Goal: Task Accomplishment & Management: Use online tool/utility

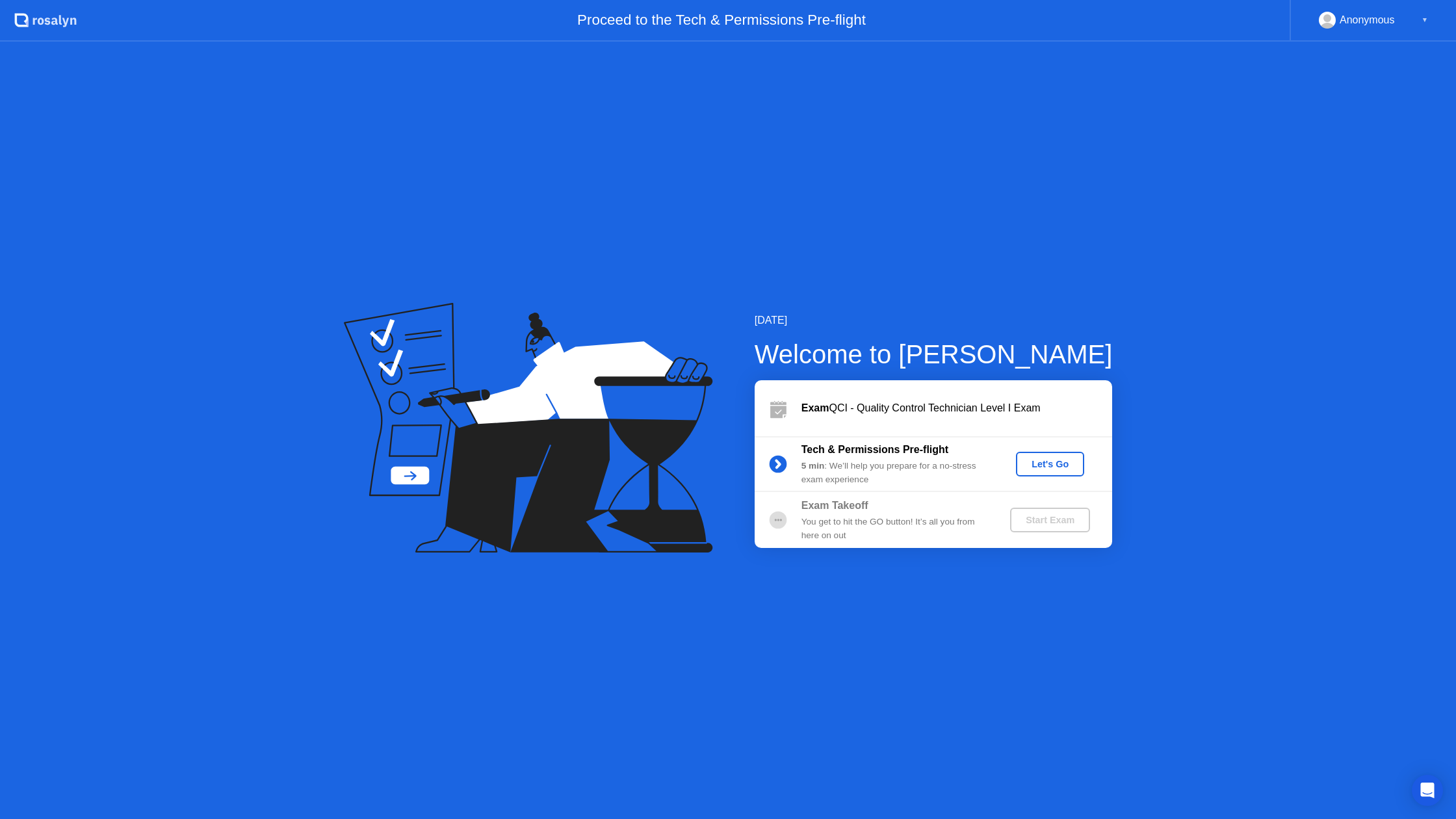
click at [1042, 469] on div "Let's Go" at bounding box center [1050, 464] width 58 height 10
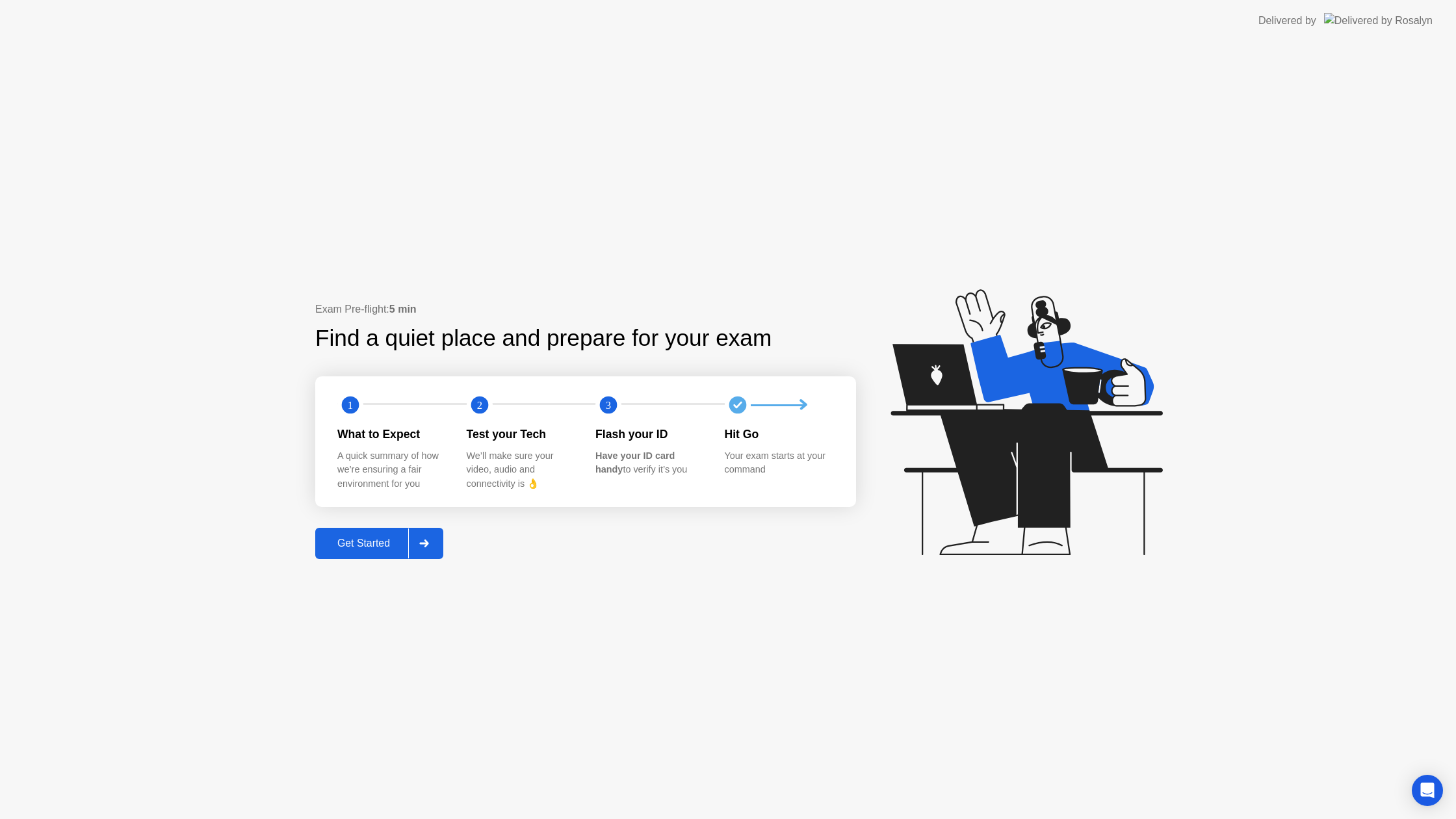
click at [427, 547] on div at bounding box center [423, 543] width 31 height 30
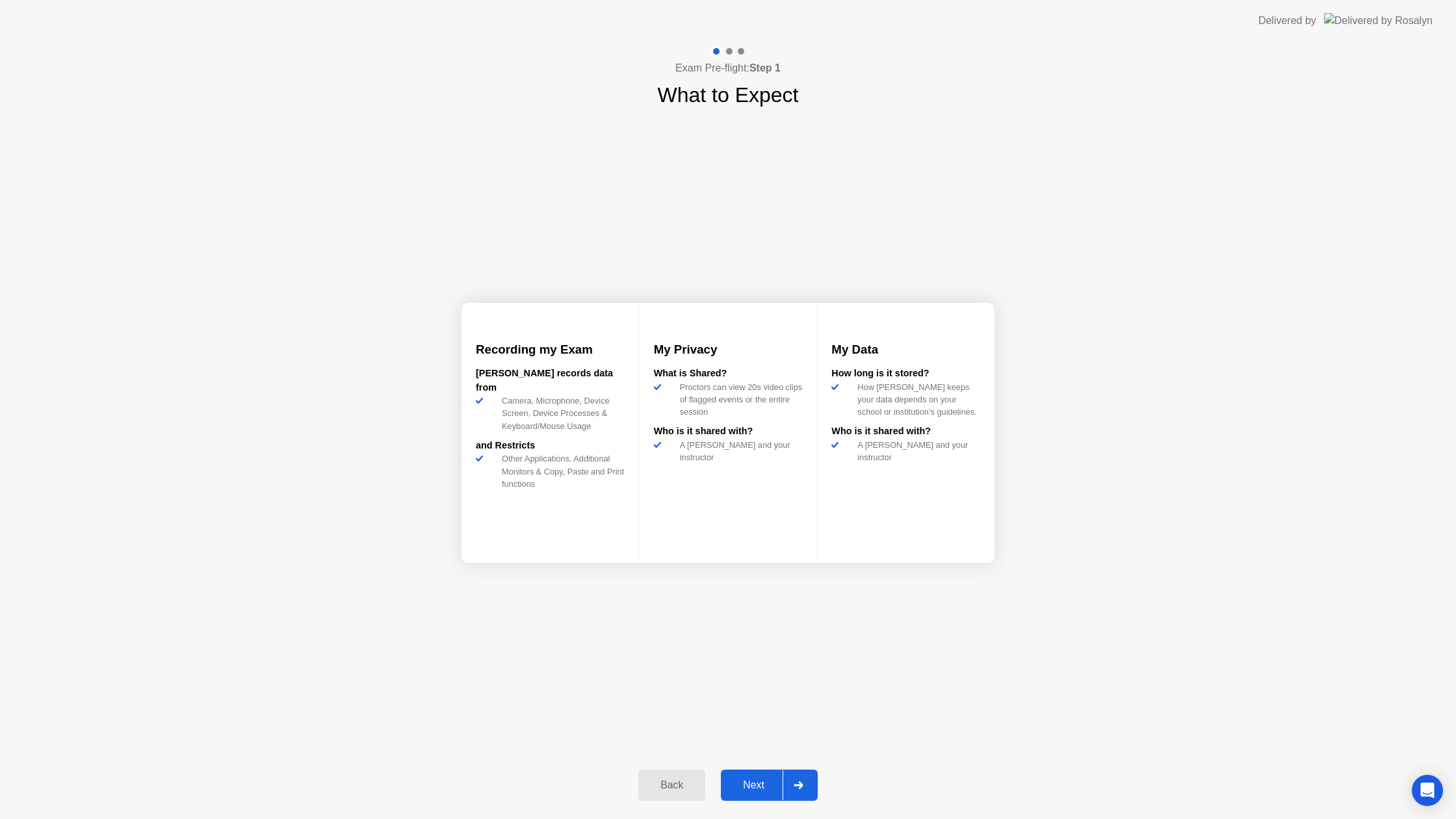
click at [757, 785] on div "Next" at bounding box center [753, 786] width 58 height 12
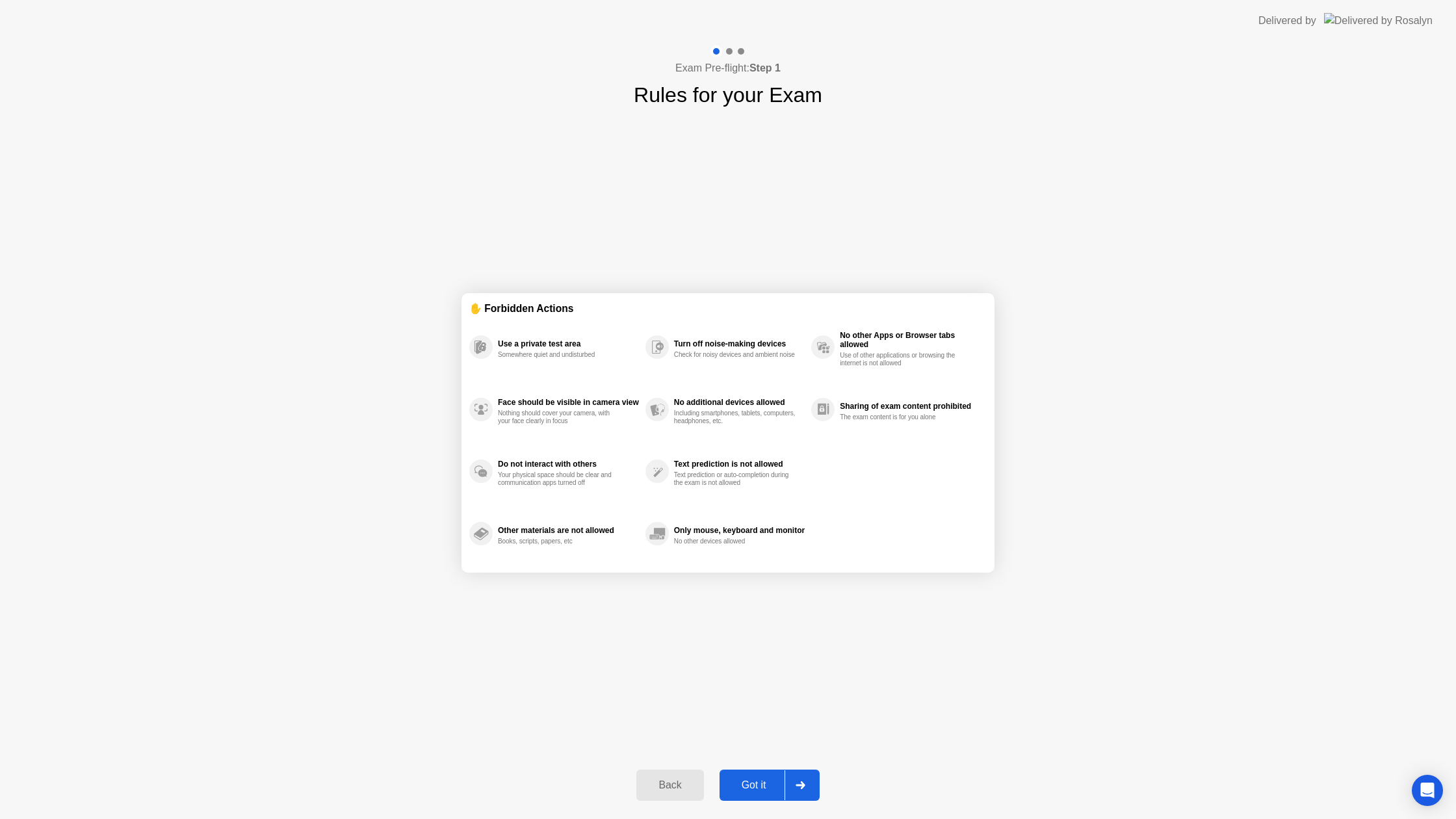
click at [757, 785] on div "Got it" at bounding box center [753, 786] width 61 height 12
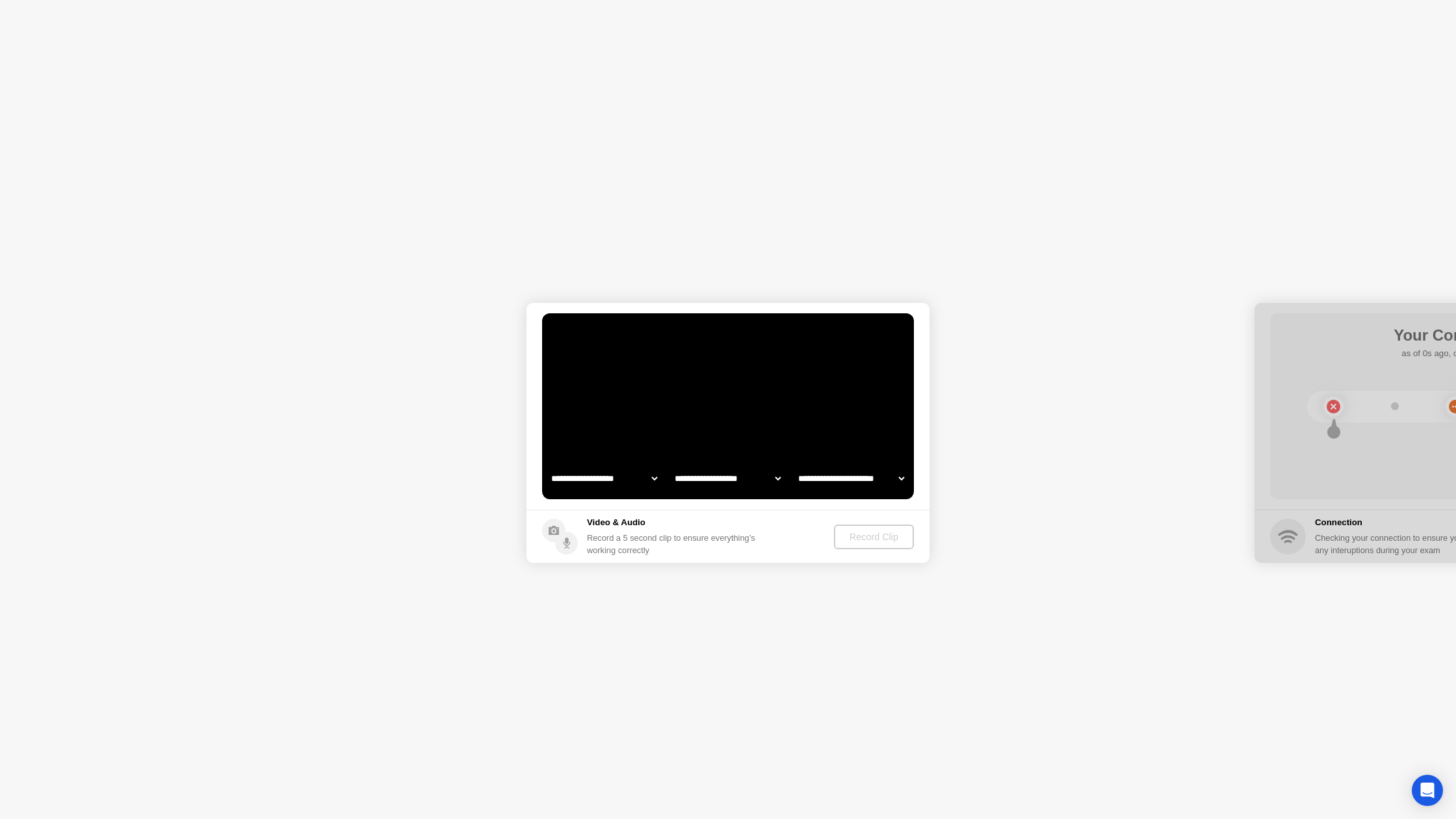
select select "**********"
select select "*******"
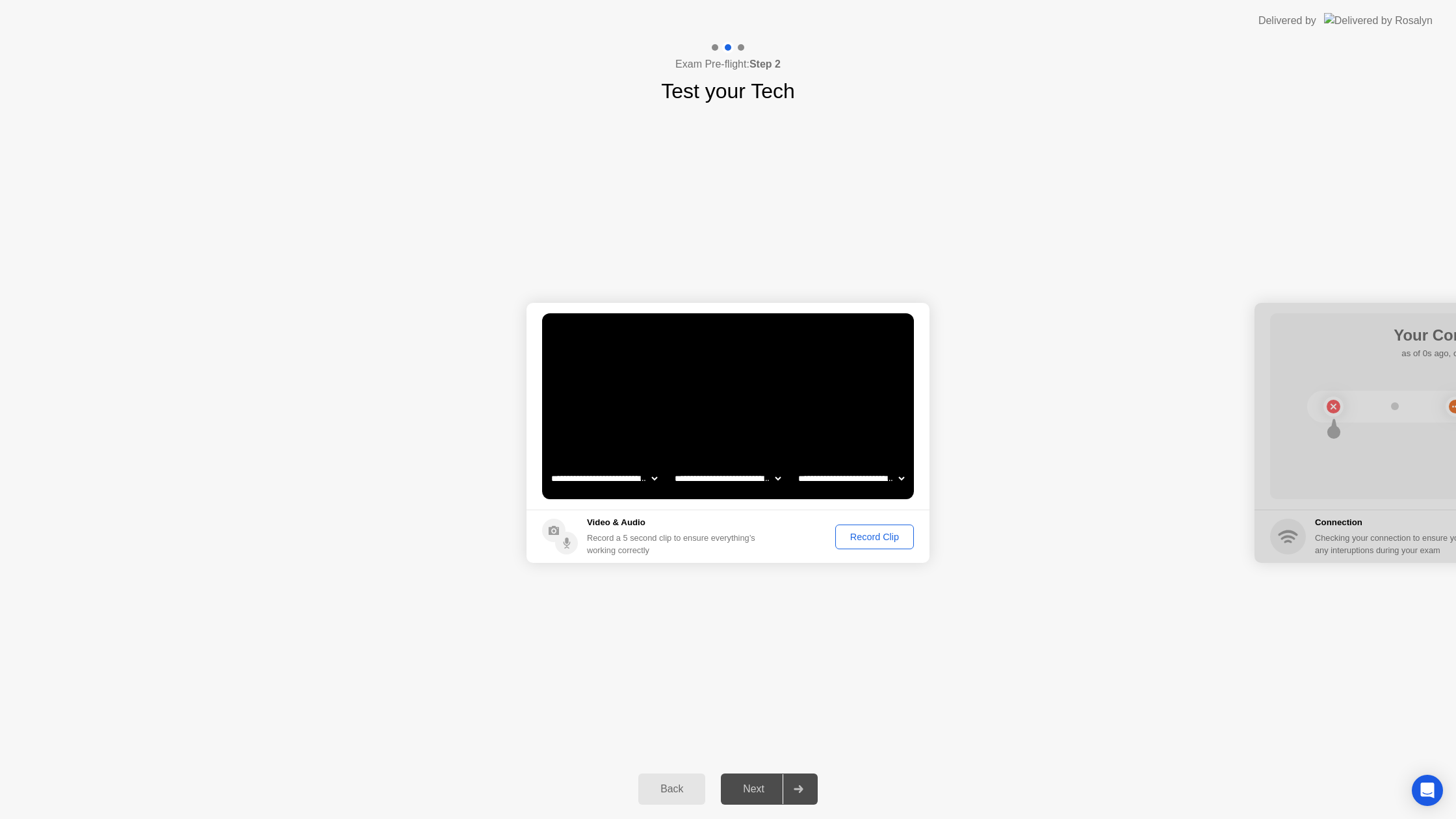
click at [860, 531] on div "Record Clip" at bounding box center [874, 537] width 70 height 10
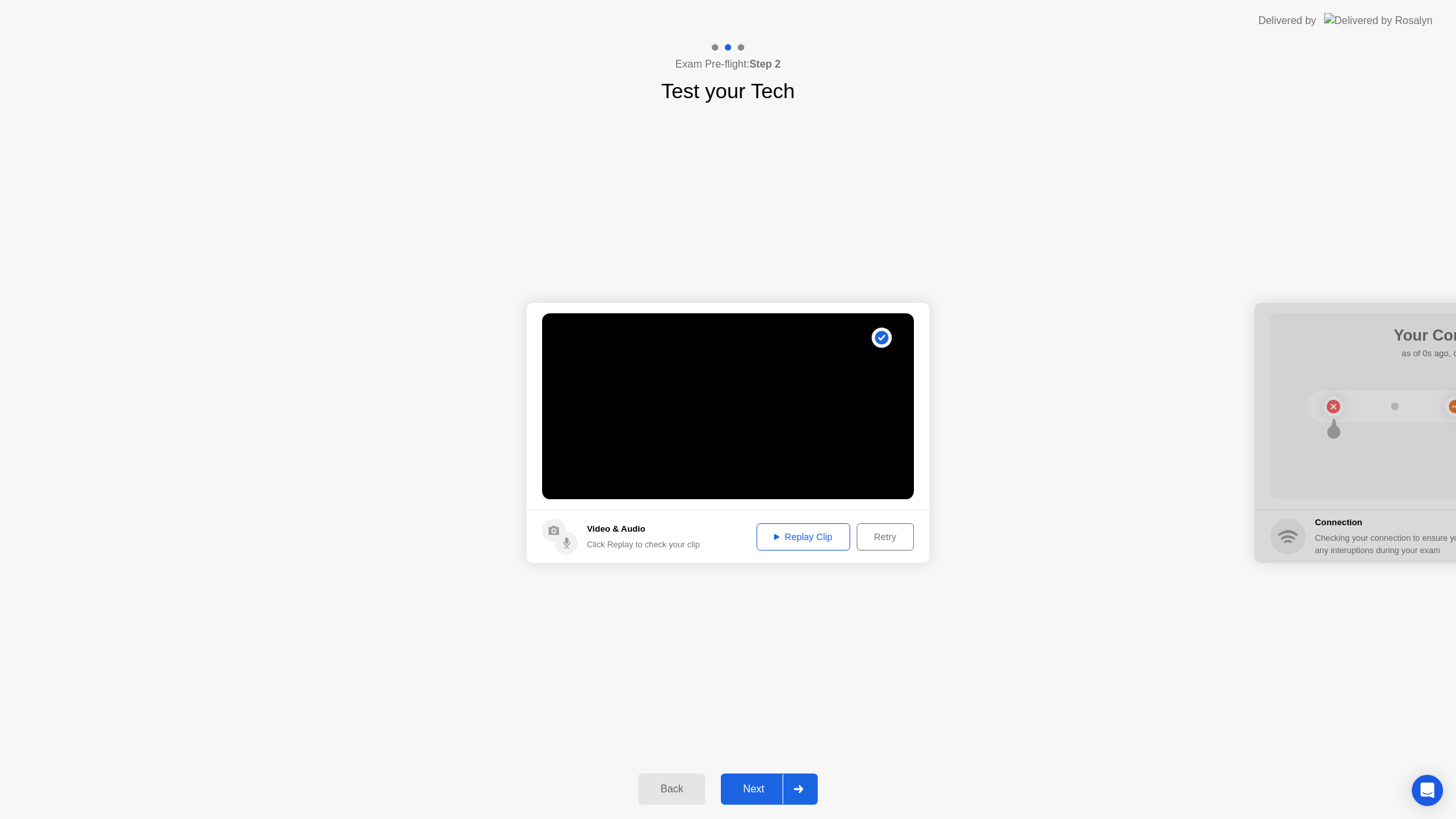
click at [771, 785] on div "Next" at bounding box center [753, 789] width 58 height 12
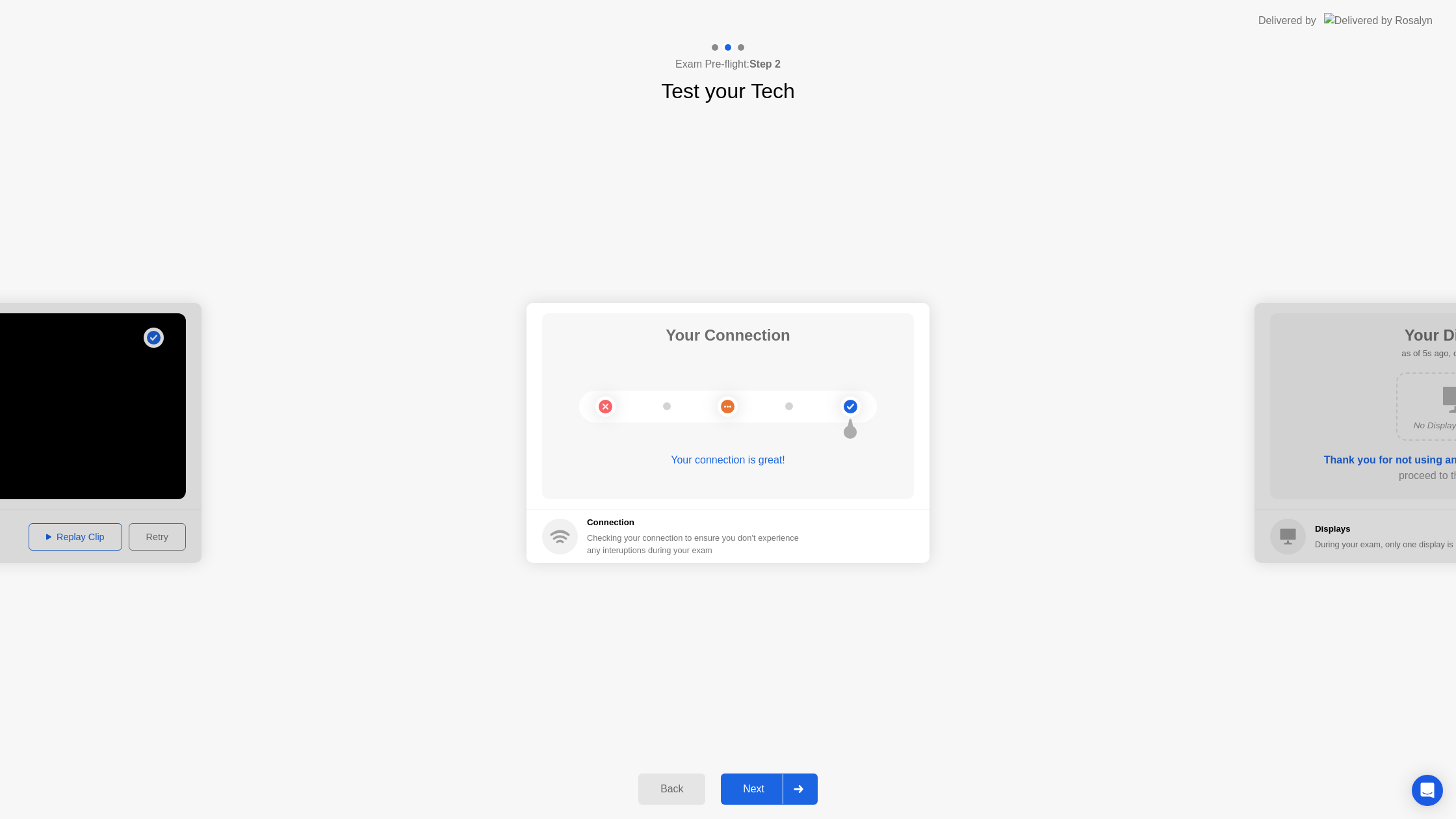
click at [762, 783] on div "Next" at bounding box center [753, 789] width 58 height 12
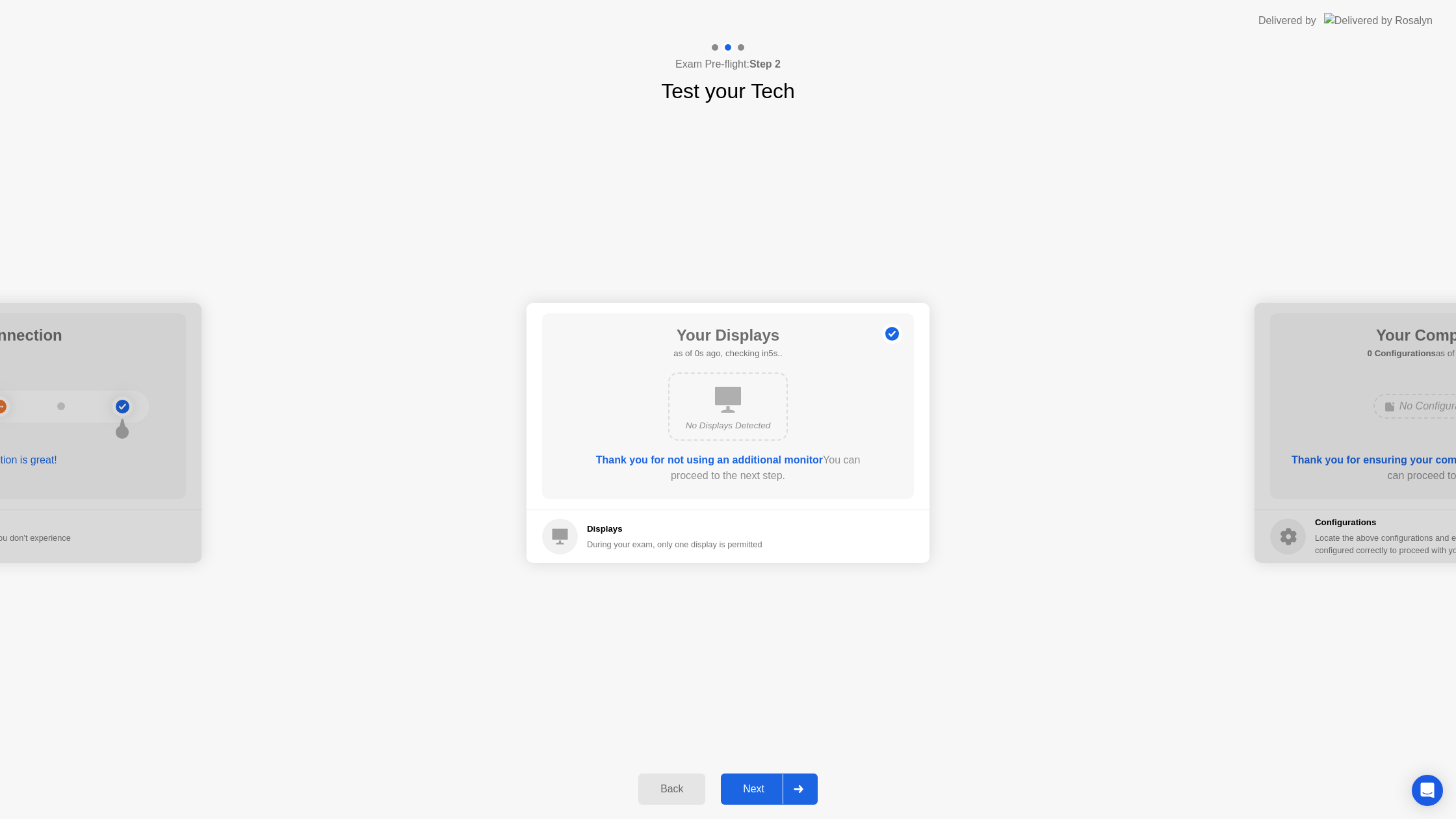
click at [762, 783] on div "Next" at bounding box center [753, 789] width 58 height 12
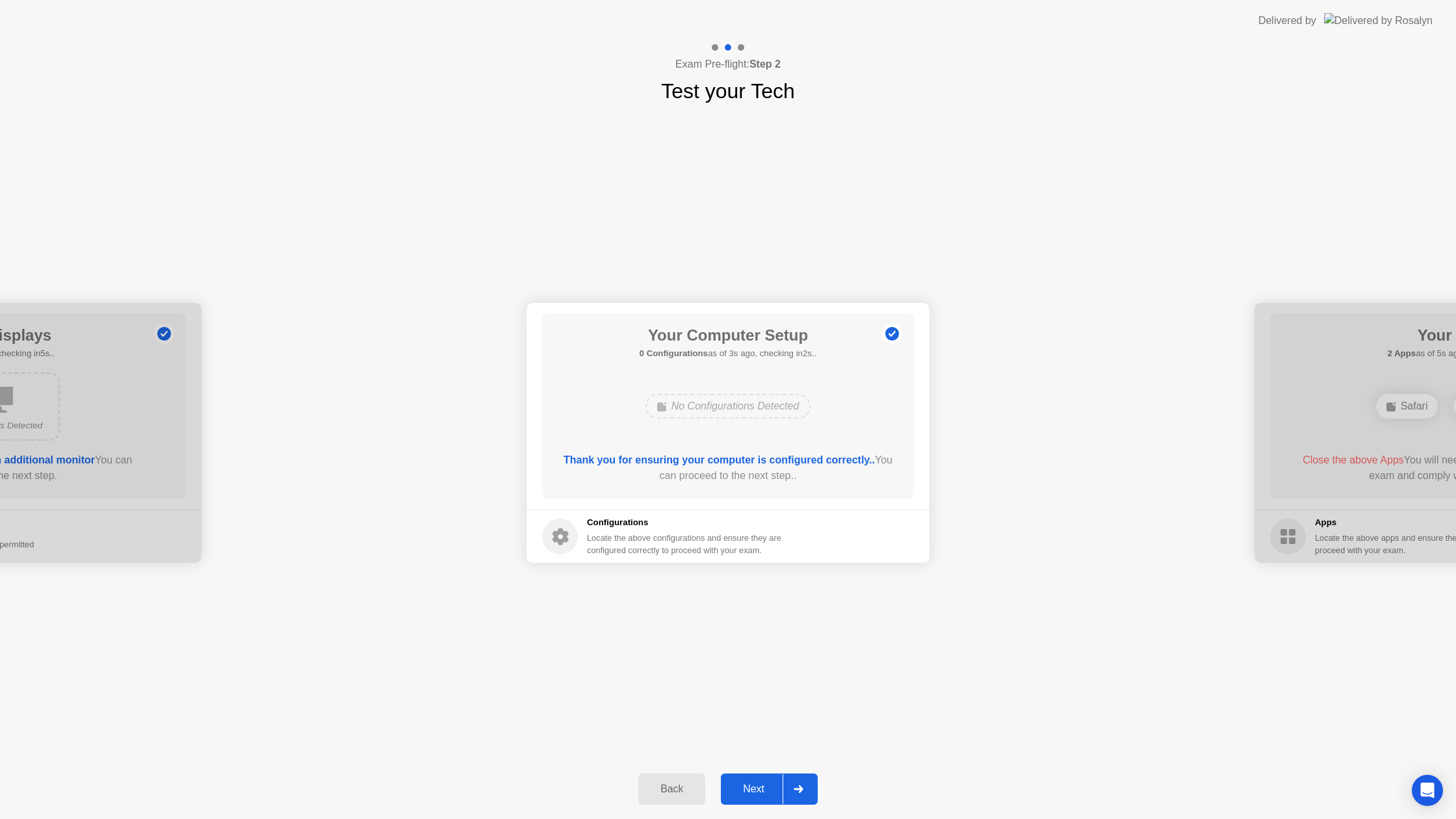
click at [762, 783] on div "Next" at bounding box center [753, 789] width 58 height 12
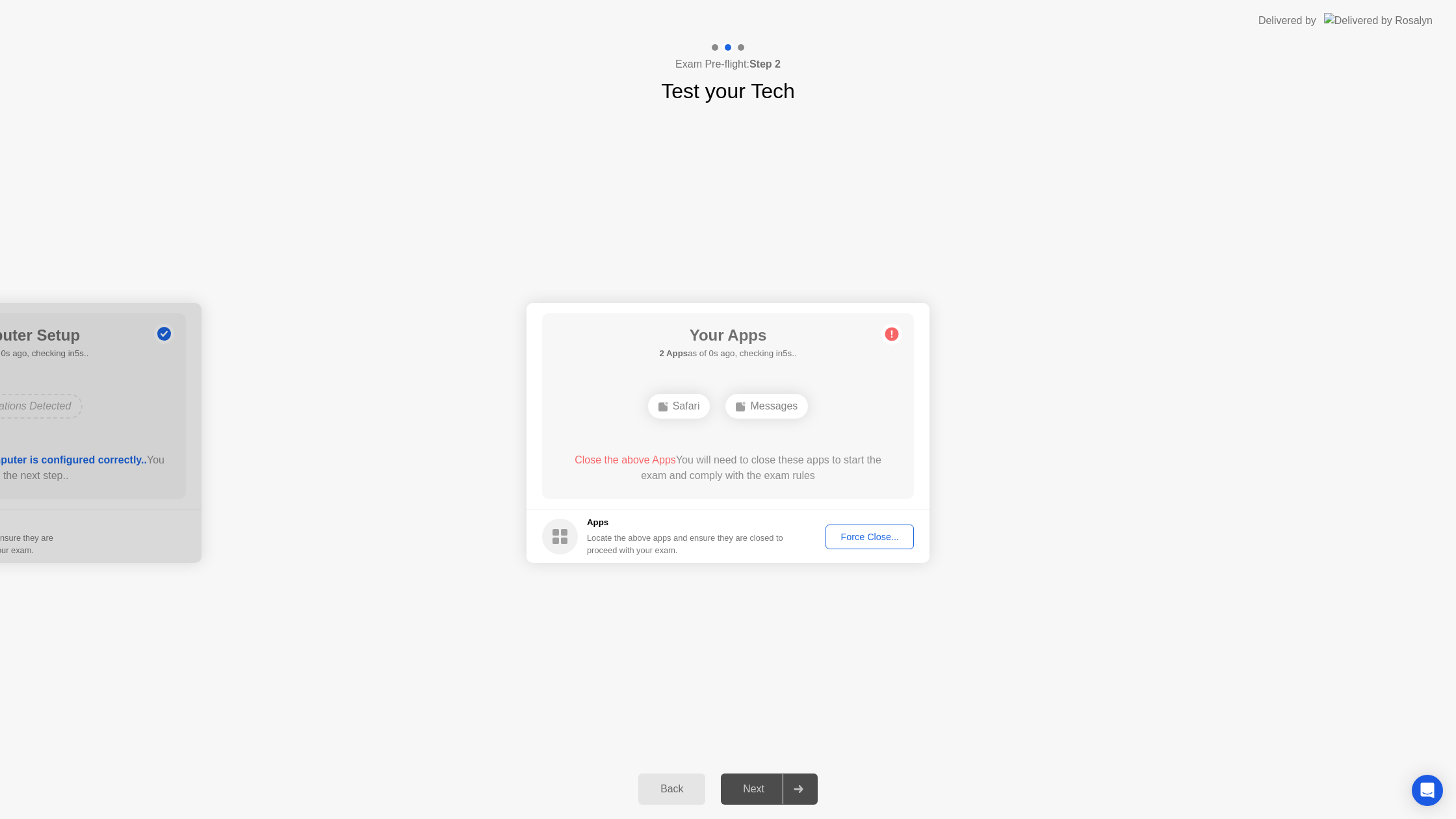
click at [865, 538] on div "Force Close..." at bounding box center [870, 537] width 79 height 10
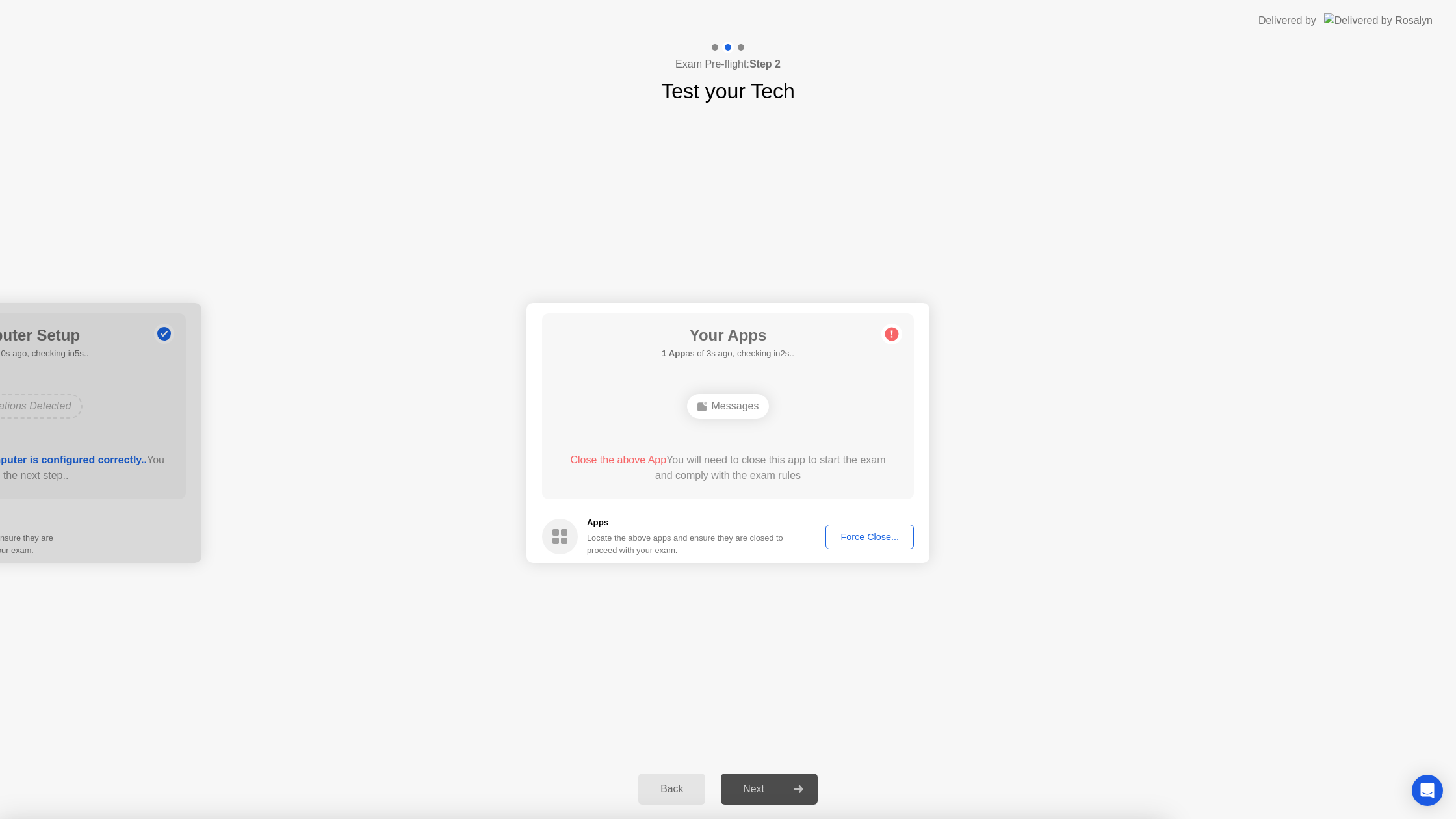
click at [851, 541] on div "Force Close..." at bounding box center [870, 537] width 79 height 10
click at [862, 542] on div "Force Close..." at bounding box center [870, 537] width 79 height 10
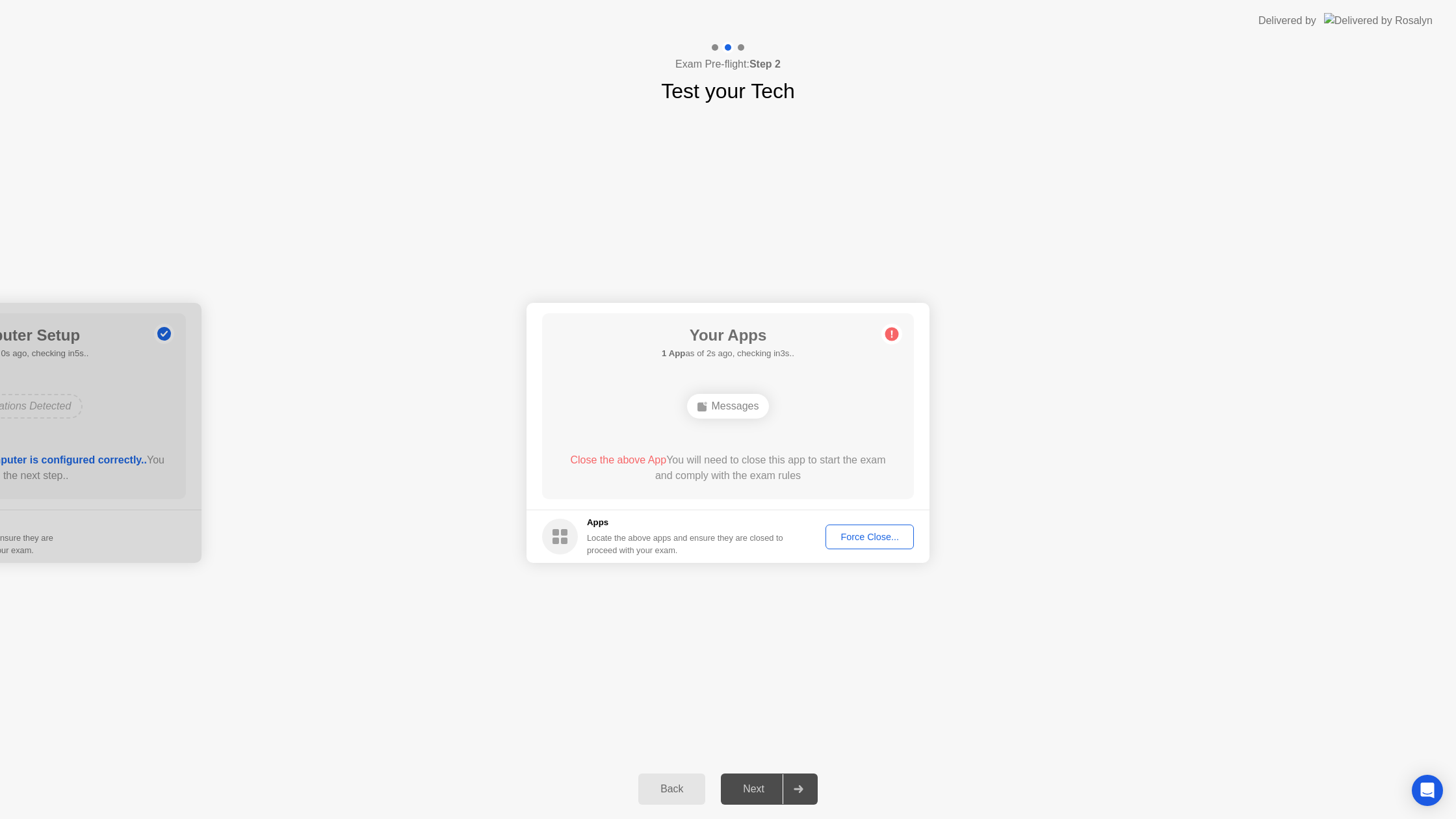
click at [895, 332] on circle at bounding box center [892, 334] width 14 height 14
click at [892, 331] on icon at bounding box center [892, 334] width 2 height 7
click at [890, 537] on div "Force Close..." at bounding box center [870, 537] width 79 height 10
